Goal: Task Accomplishment & Management: Check status

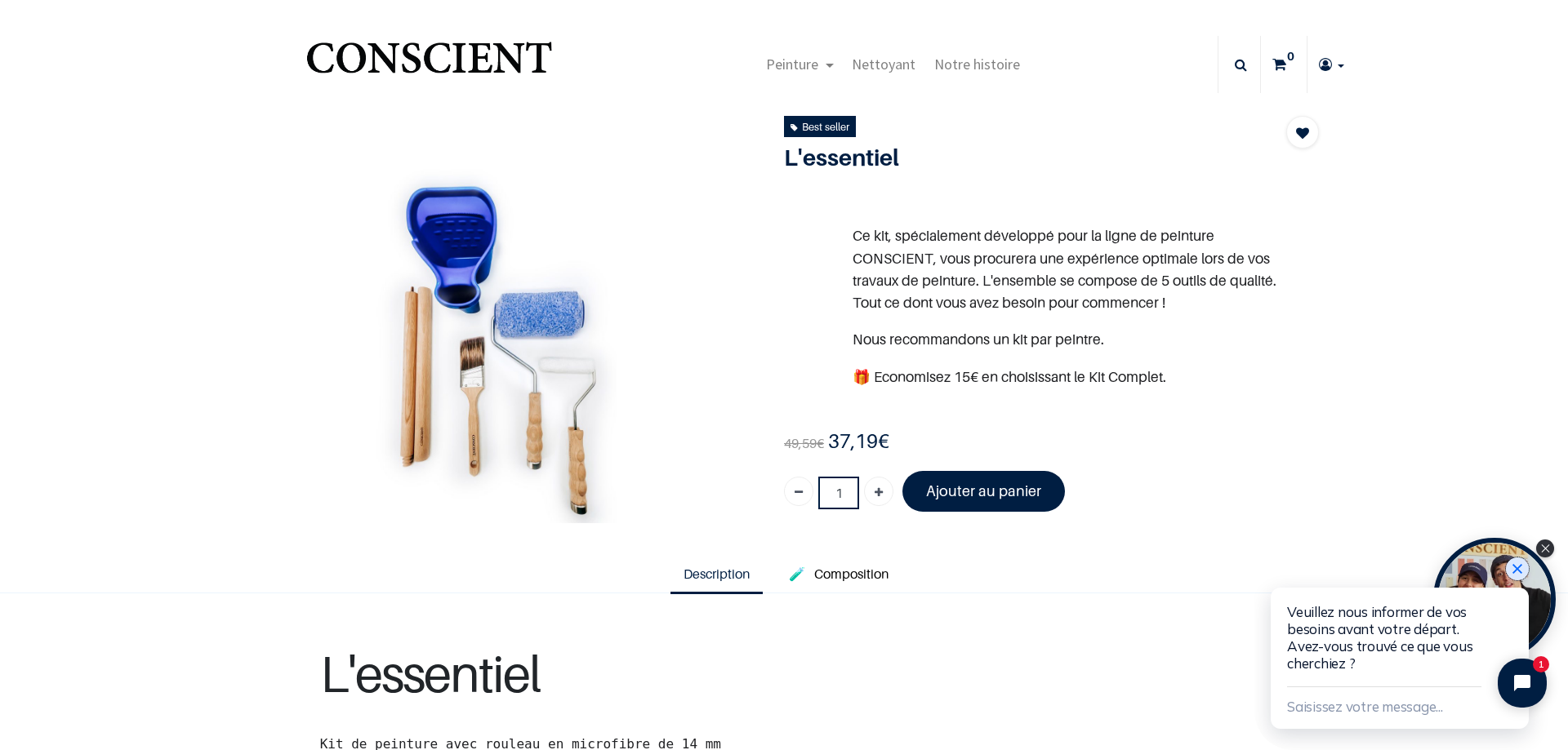
click at [1519, 566] on icon "Close chat widget" at bounding box center [1516, 569] width 16 height 16
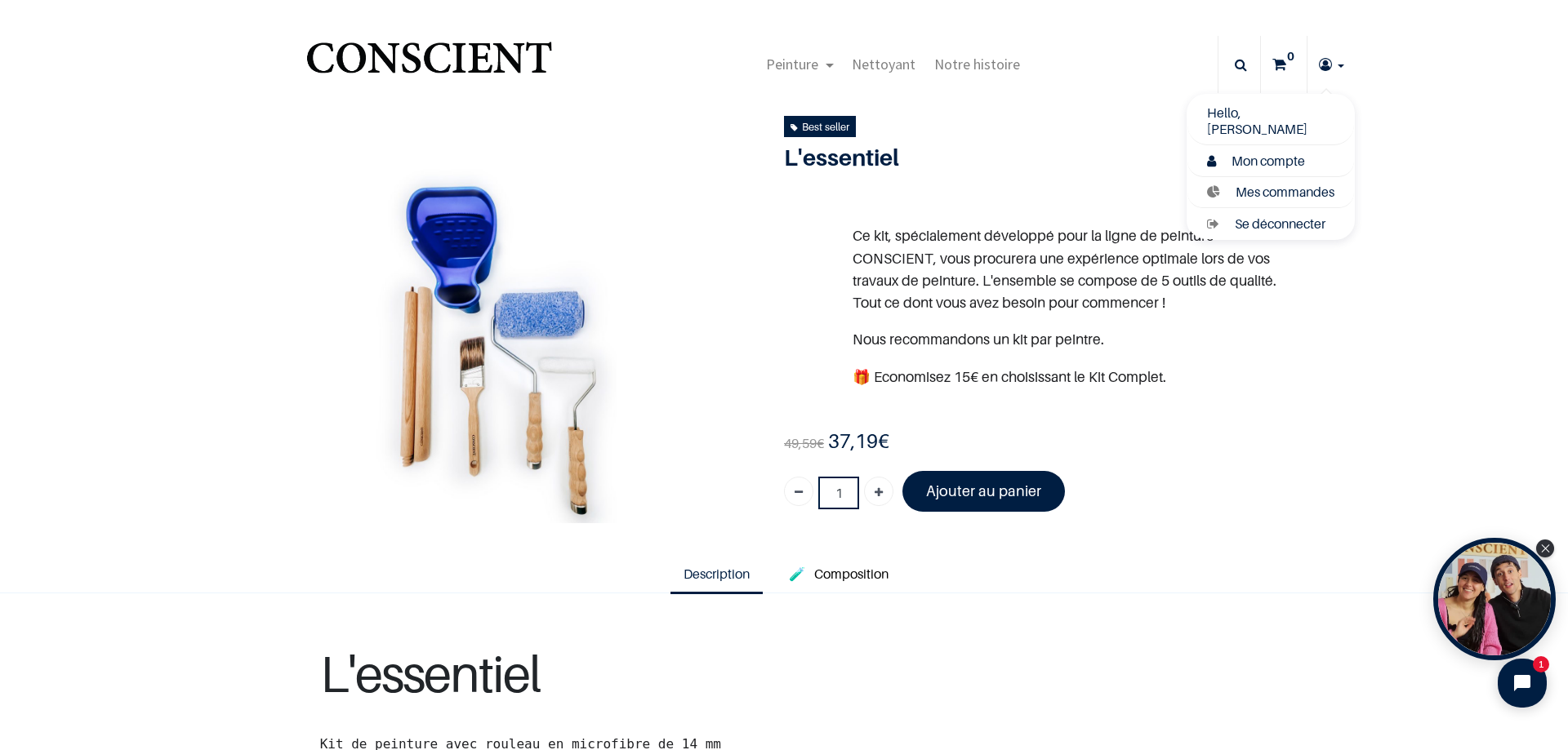
click at [1267, 161] on span "Mon compte" at bounding box center [1268, 160] width 74 height 16
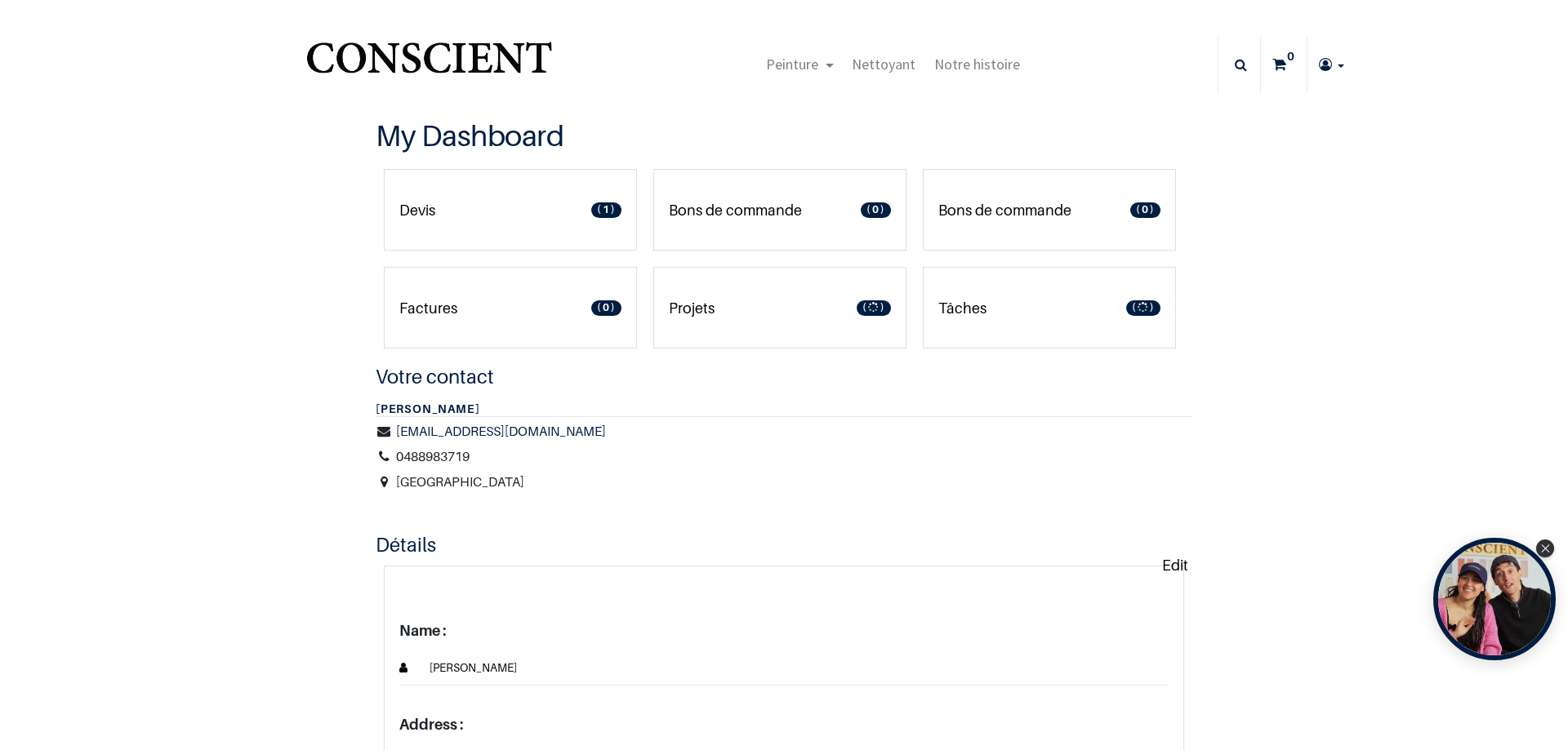
type input "[DOMAIN_NAME][EMAIL_ADDRESS][DOMAIN_NAME]"
click at [546, 207] on link "Devis 1" at bounding box center [510, 209] width 253 height 82
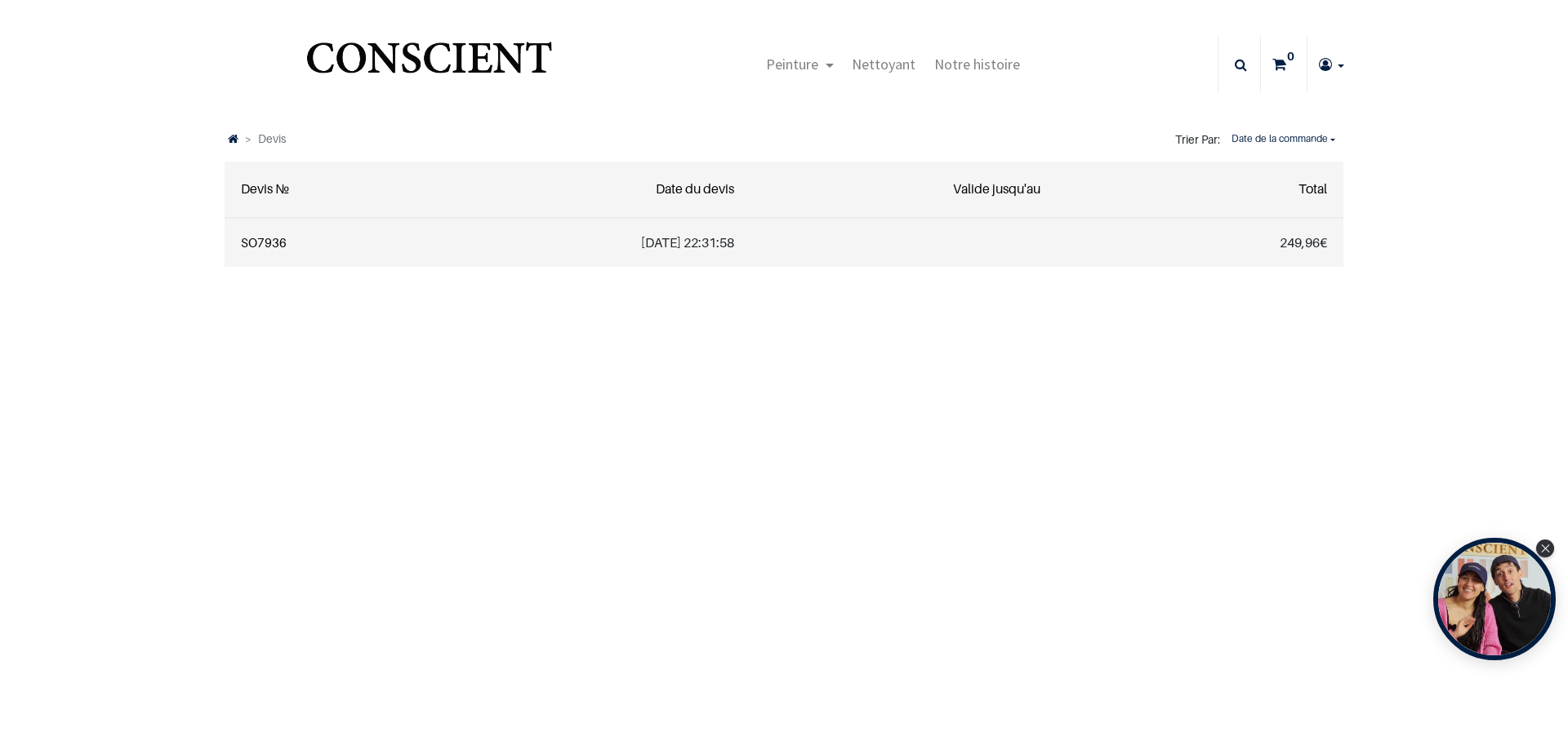
type input "[DOMAIN_NAME][EMAIL_ADDRESS][DOMAIN_NAME]"
click at [265, 242] on link "SO7936" at bounding box center [263, 242] width 45 height 15
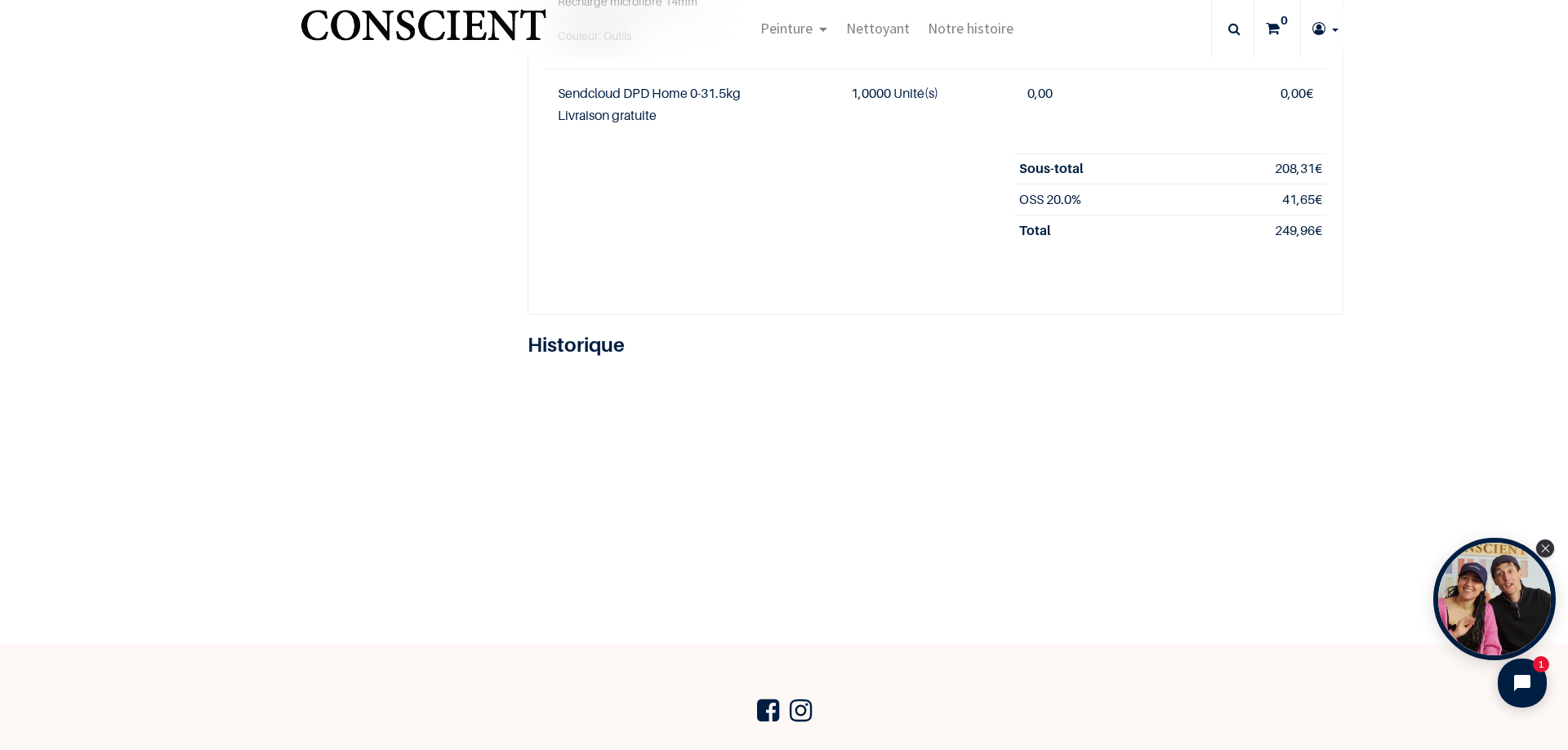
type input "[DOMAIN_NAME][EMAIL_ADDRESS][DOMAIN_NAME]"
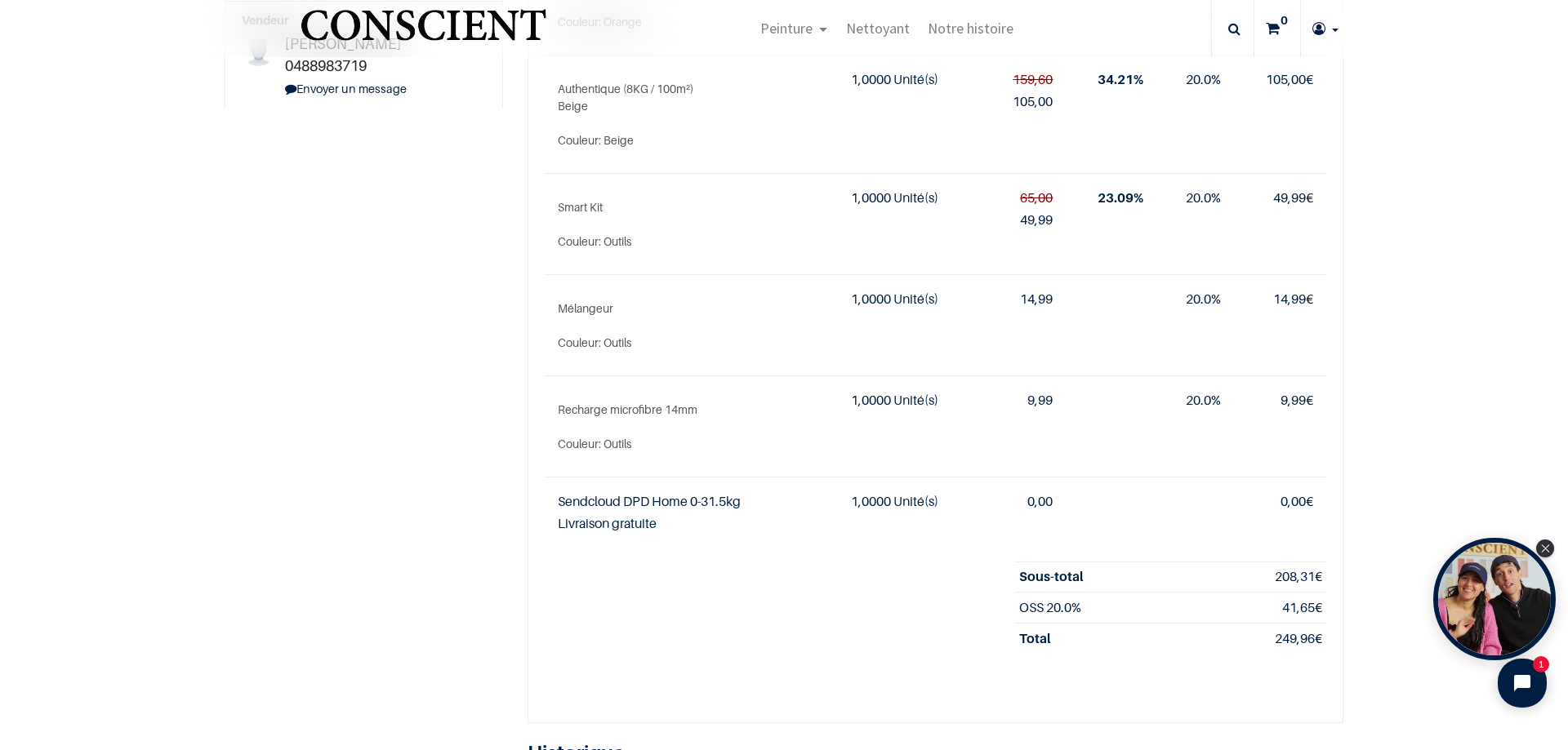
scroll to position [162, 0]
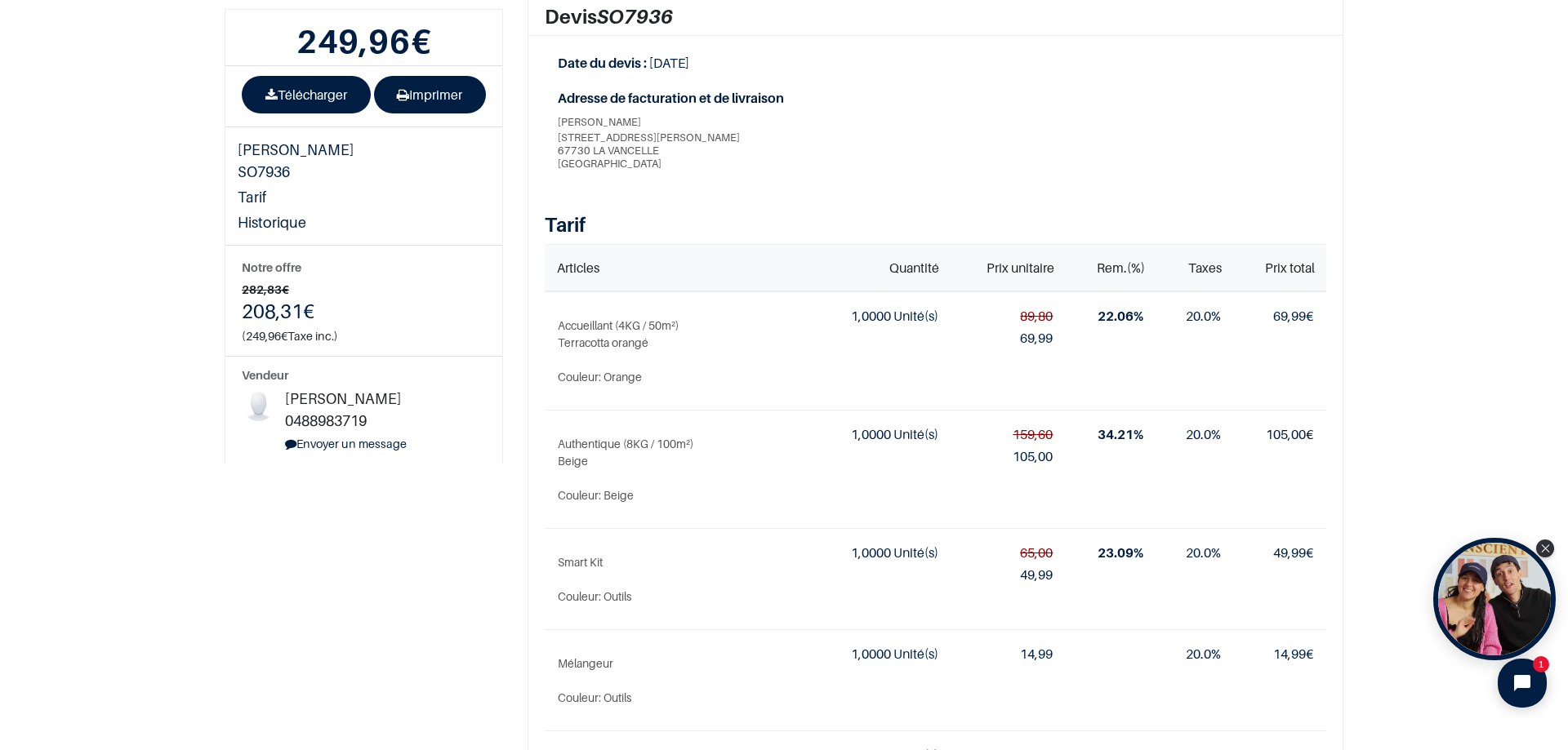
scroll to position [162, 0]
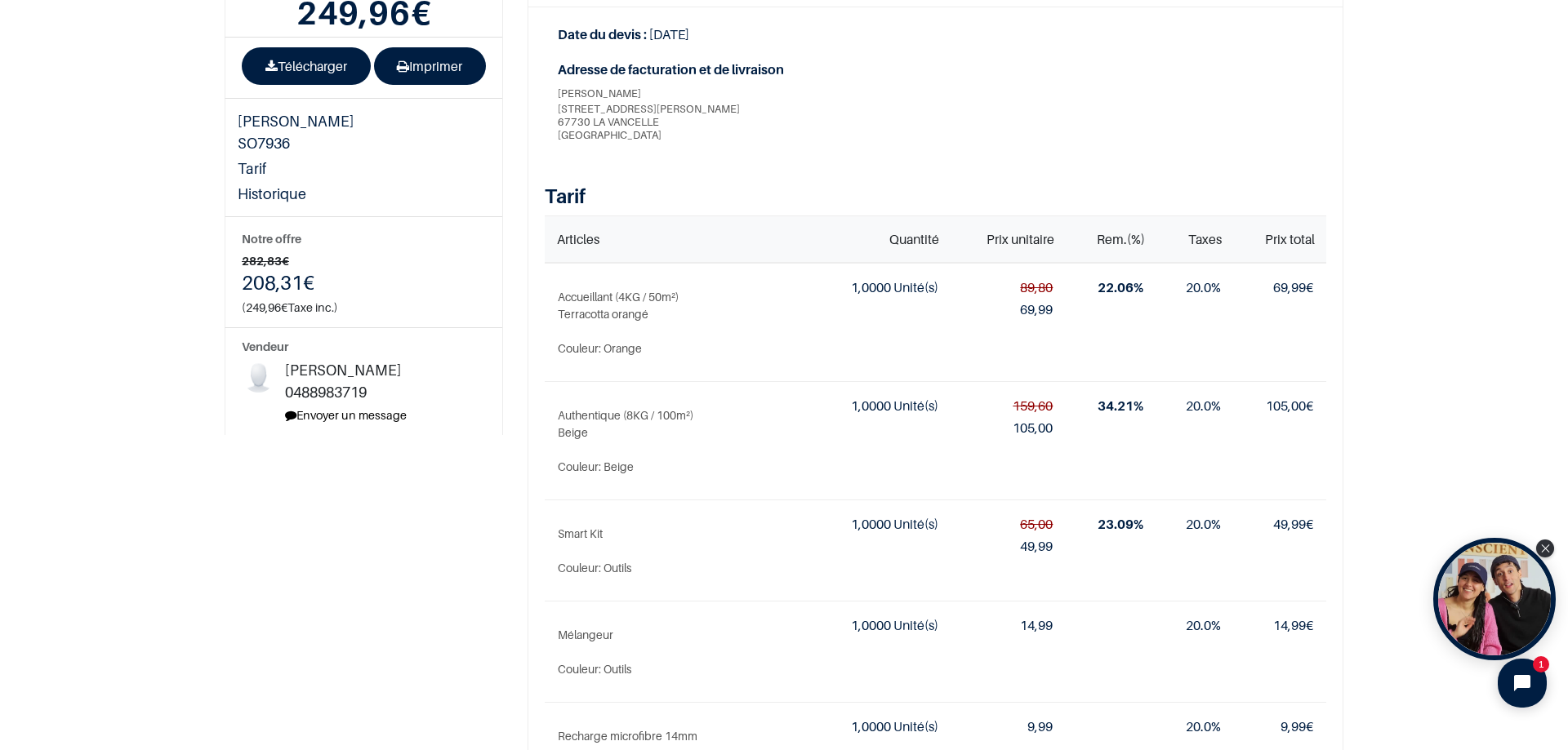
click at [328, 408] on link "Envoyer un message" at bounding box center [345, 415] width 122 height 14
click at [354, 408] on link "Envoyer un message" at bounding box center [345, 415] width 122 height 14
click at [1547, 544] on icon "Close Tolstoy widget" at bounding box center [1545, 547] width 9 height 8
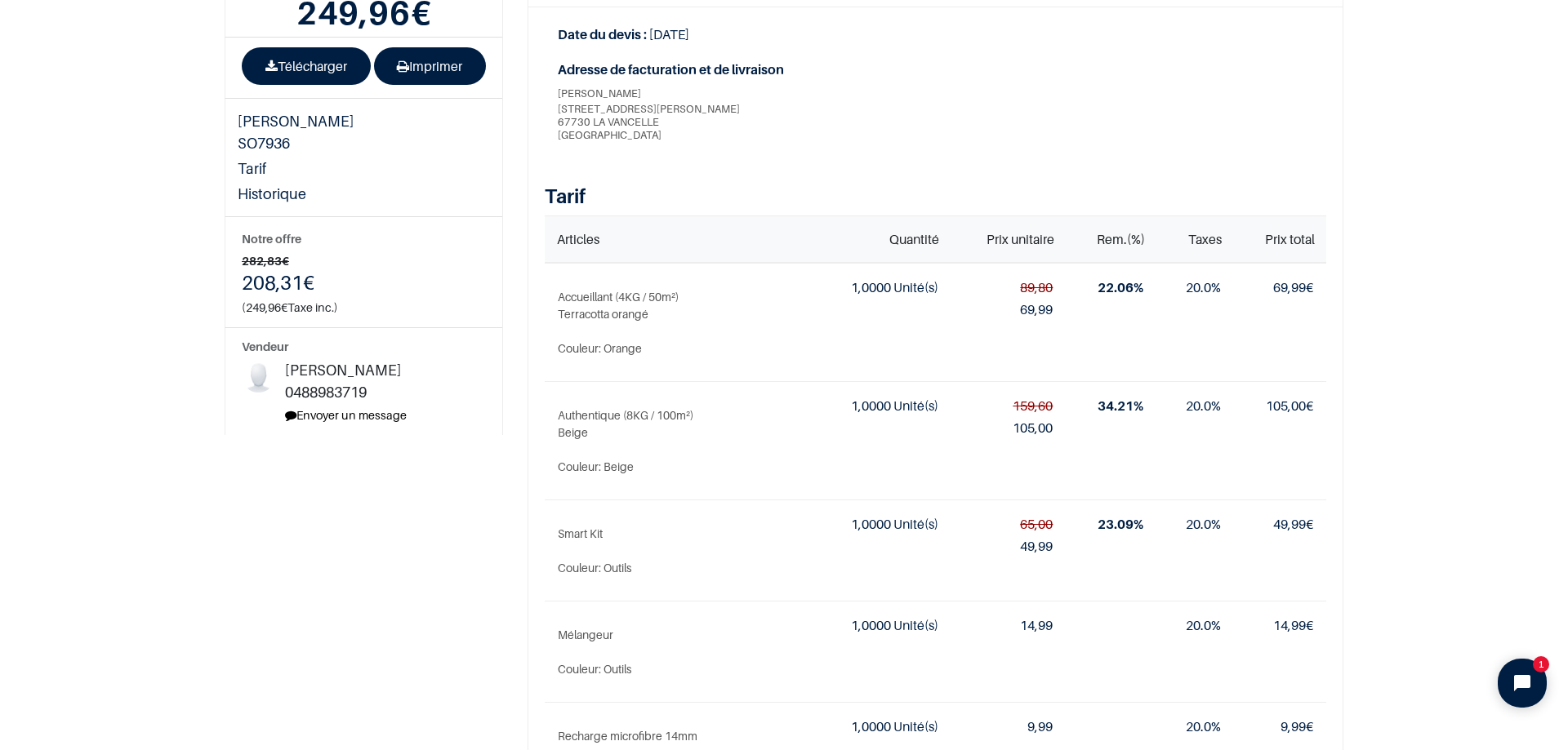
click at [334, 408] on link "Envoyer un message" at bounding box center [345, 415] width 122 height 14
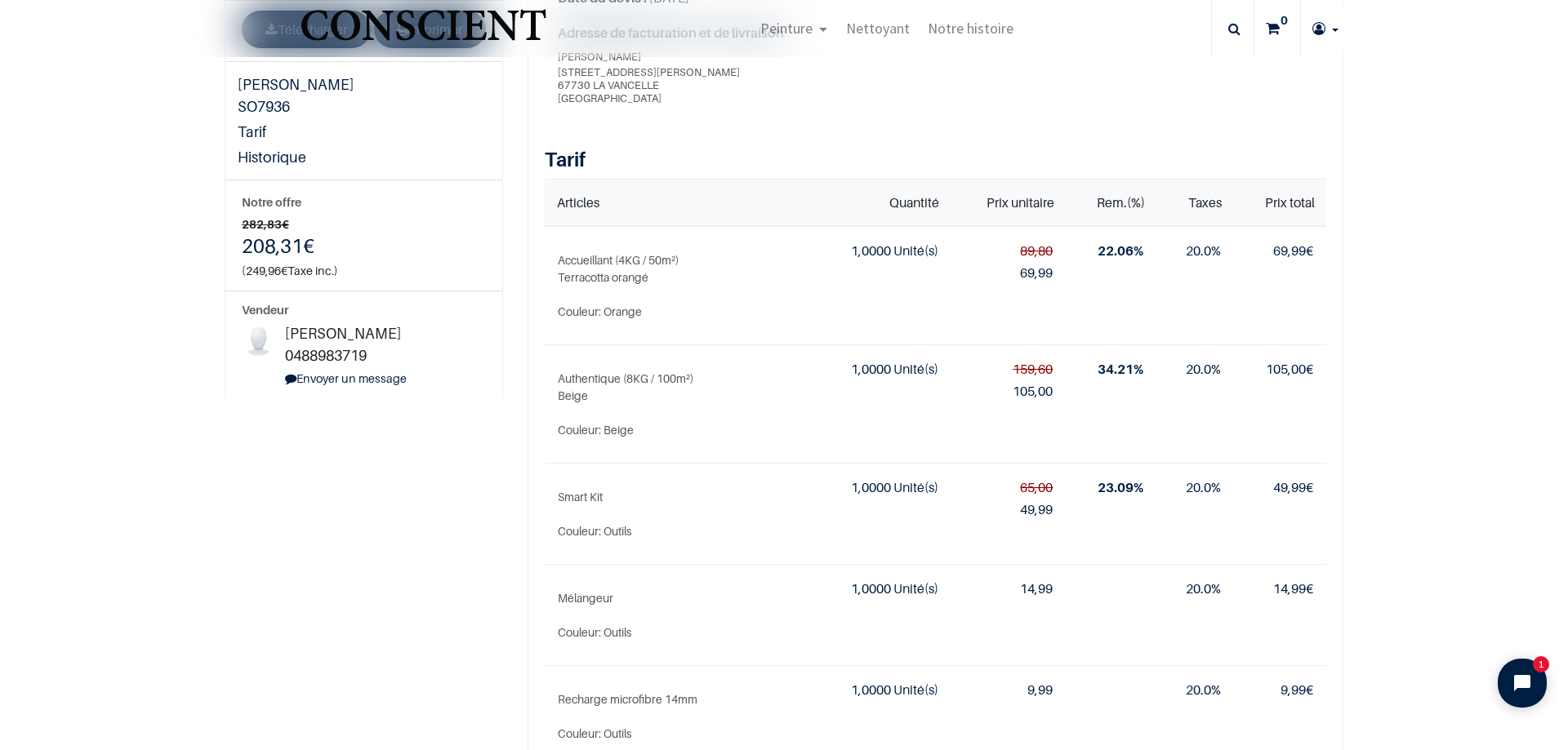
scroll to position [408, 0]
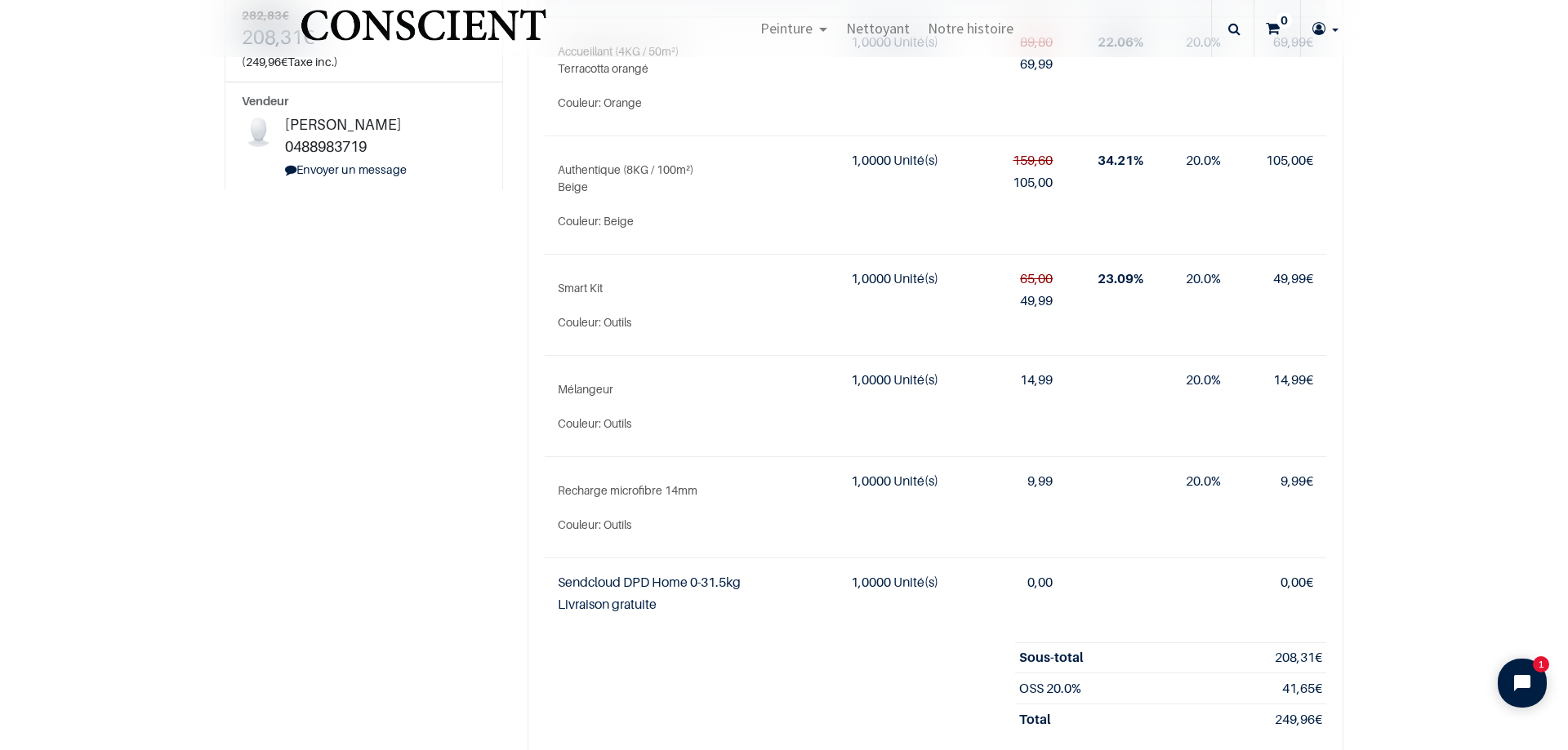
click at [341, 138] on span "0488983719" at bounding box center [325, 146] width 82 height 17
click at [345, 137] on div "Anas 0488983719 Envoyer un message" at bounding box center [392, 146] width 213 height 66
click at [348, 162] on link "Envoyer un message" at bounding box center [345, 169] width 122 height 14
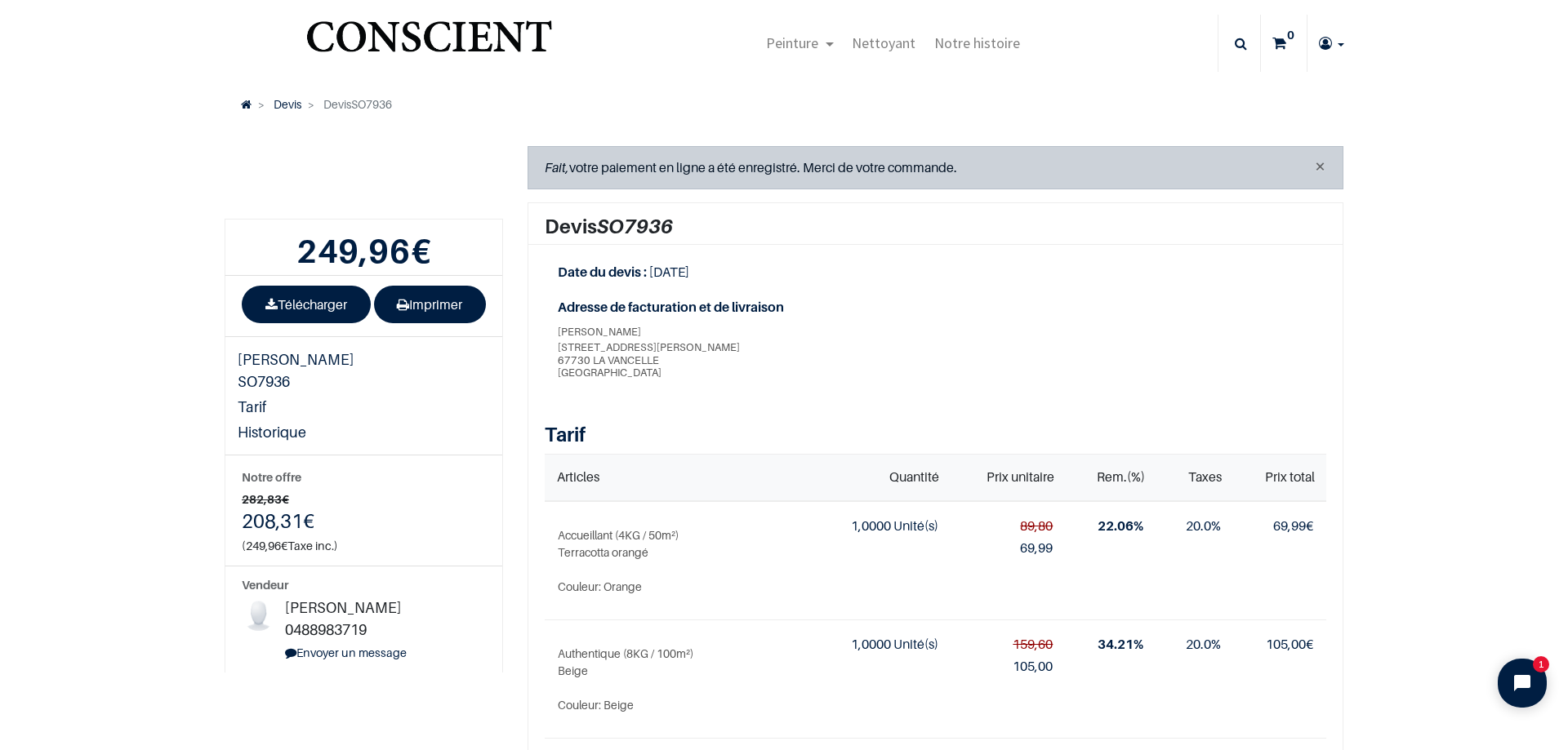
scroll to position [0, 0]
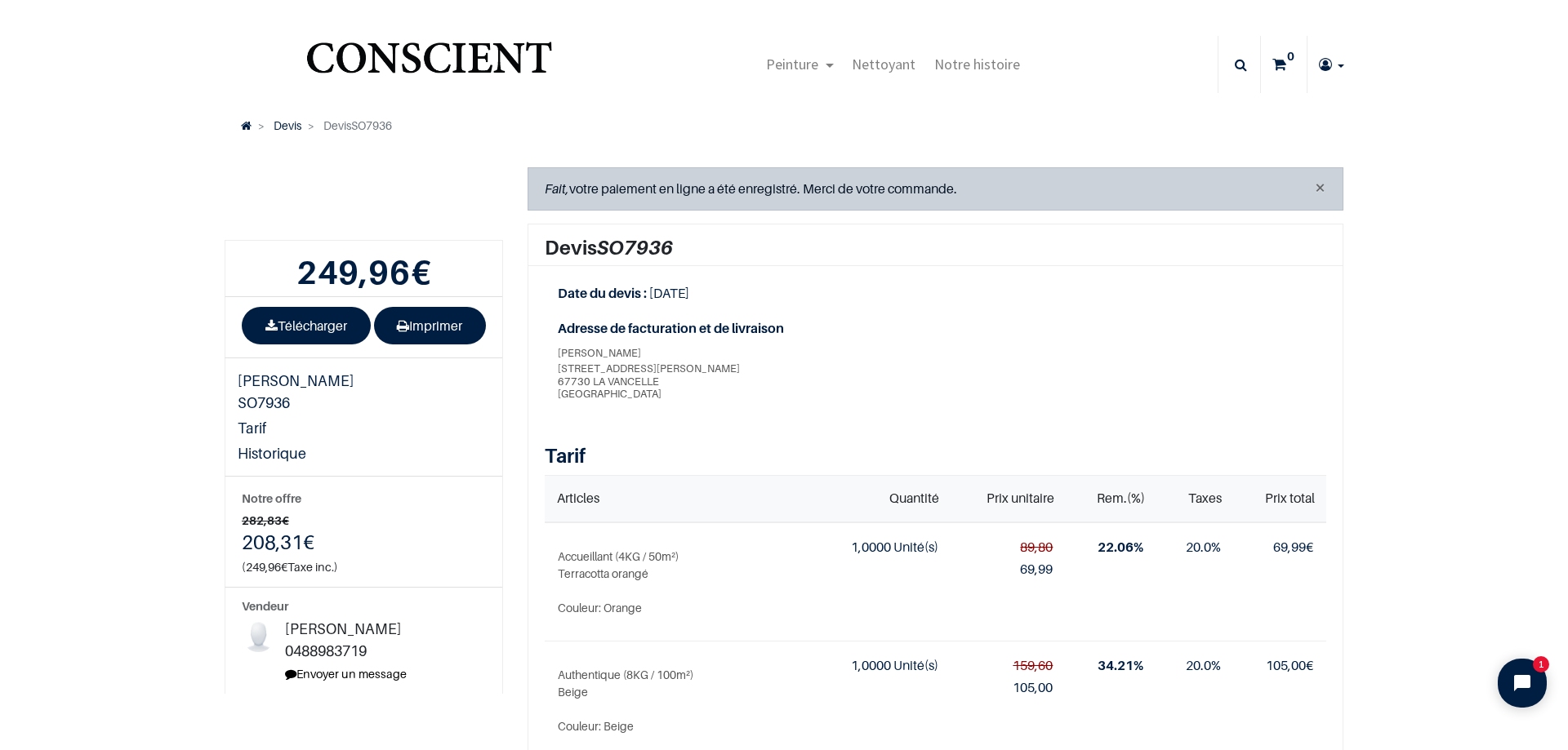
click at [343, 667] on link "Envoyer un message" at bounding box center [345, 674] width 122 height 14
